Goal: Use online tool/utility

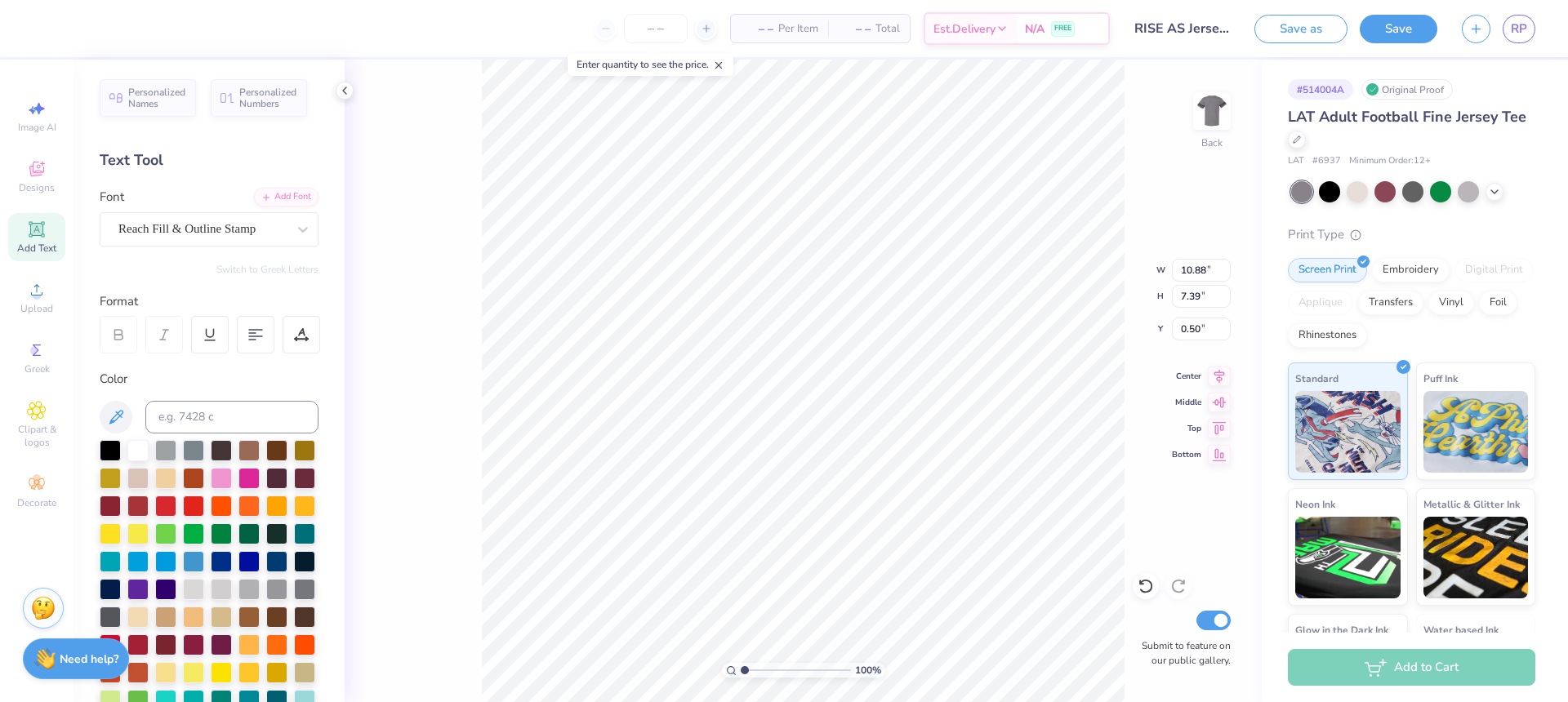
scroll to position [246, 0]
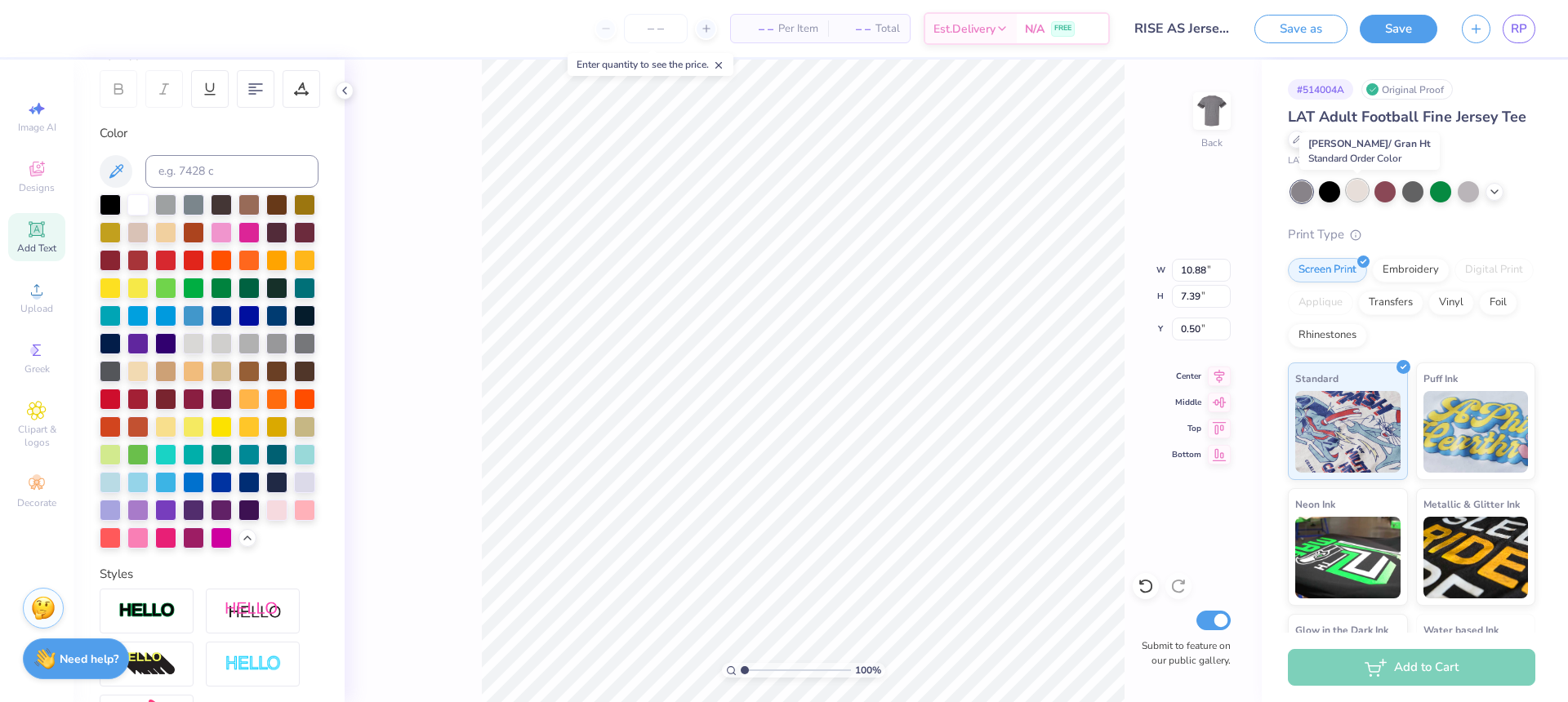
click at [1357, 196] on div at bounding box center [1358, 191] width 21 height 21
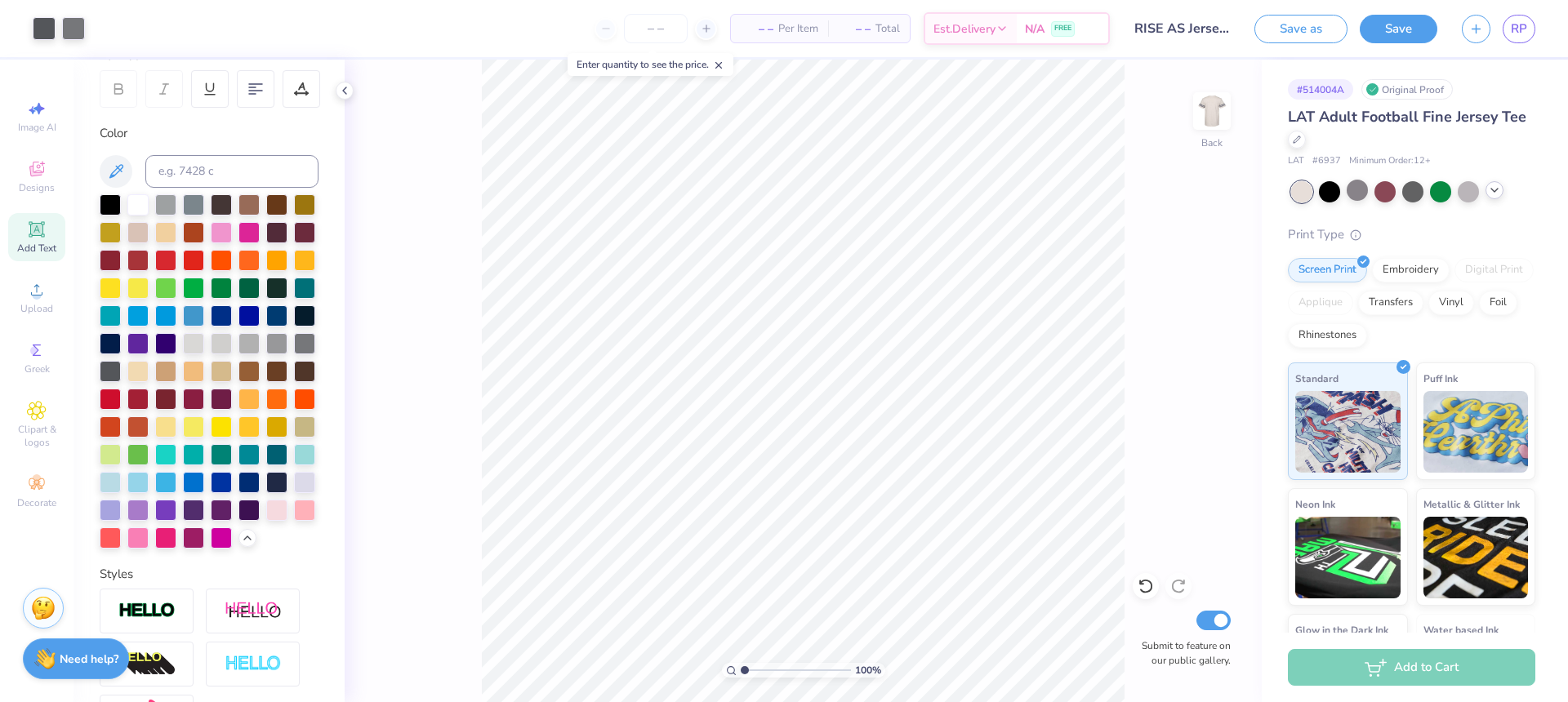
click at [1493, 194] on icon at bounding box center [1495, 191] width 13 height 13
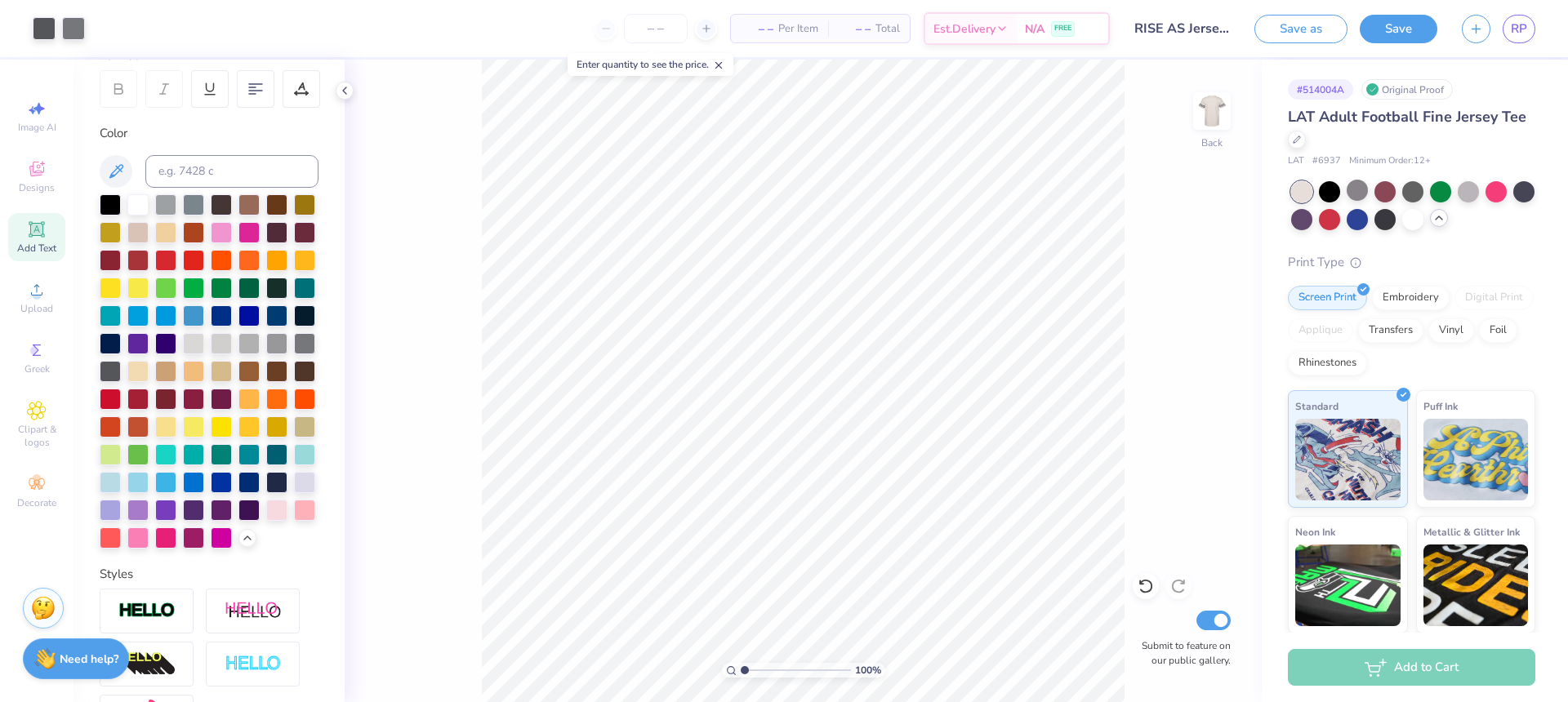
click at [1176, 233] on div "100 % Back Submit to feature on our public gallery." at bounding box center [803, 380] width 917 height 643
click at [1328, 190] on div at bounding box center [1330, 191] width 21 height 21
click at [140, 205] on div at bounding box center [138, 204] width 21 height 21
click at [138, 209] on div at bounding box center [138, 204] width 21 height 21
click at [1441, 187] on div at bounding box center [1441, 192] width 21 height 21
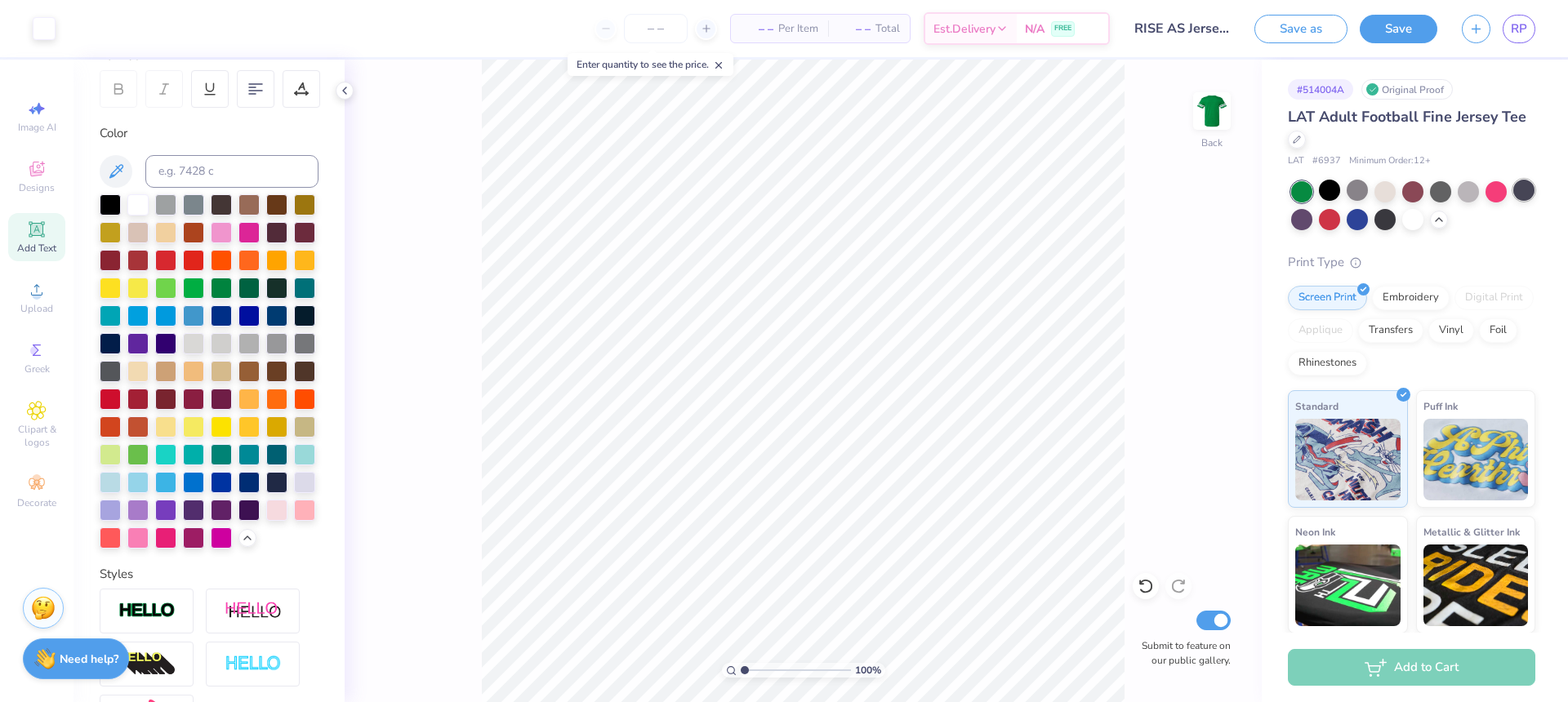
click at [1523, 196] on div at bounding box center [1524, 191] width 21 height 21
click at [1412, 186] on div at bounding box center [1413, 191] width 21 height 21
click at [1447, 194] on div at bounding box center [1441, 191] width 21 height 21
click at [1418, 190] on div at bounding box center [1413, 191] width 21 height 21
click at [1416, 192] on div at bounding box center [1413, 191] width 21 height 21
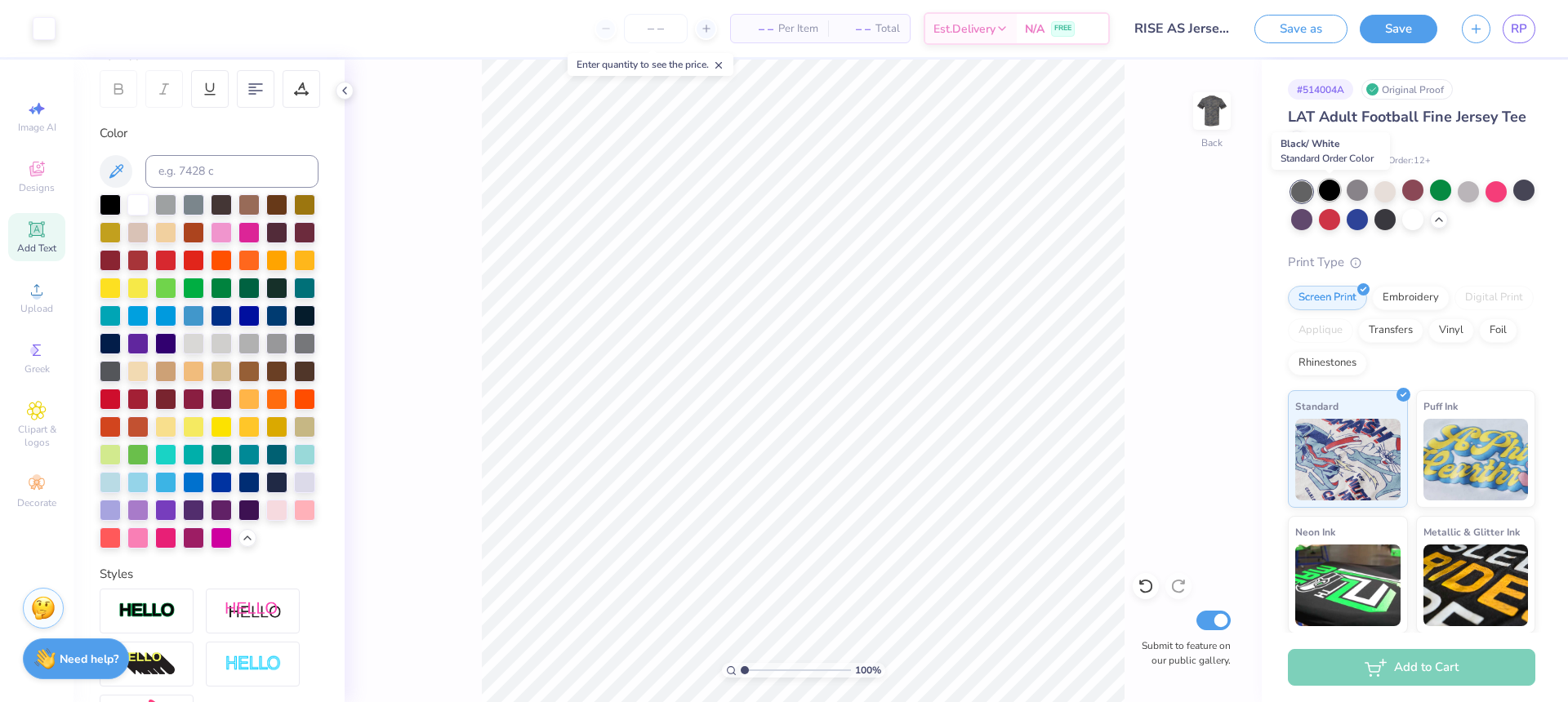
click at [1335, 192] on div at bounding box center [1330, 191] width 21 height 21
